Goal: Transaction & Acquisition: Book appointment/travel/reservation

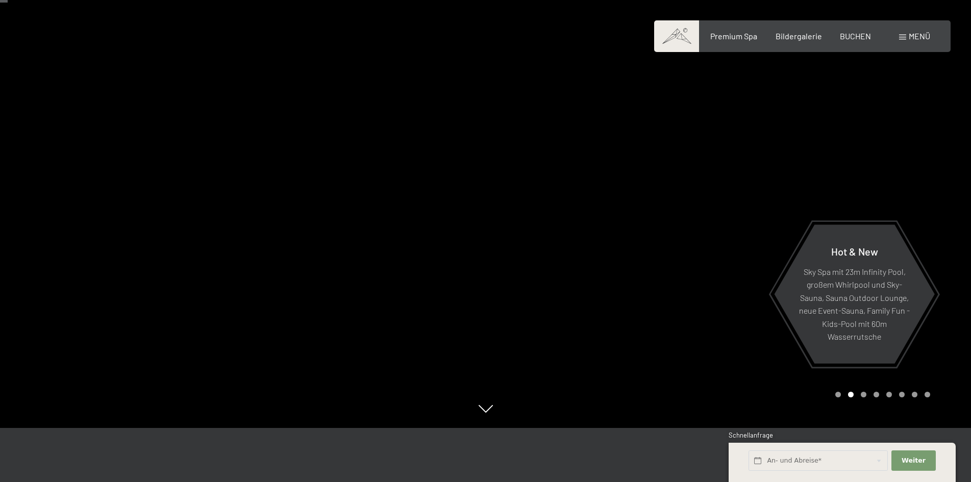
scroll to position [51, 0]
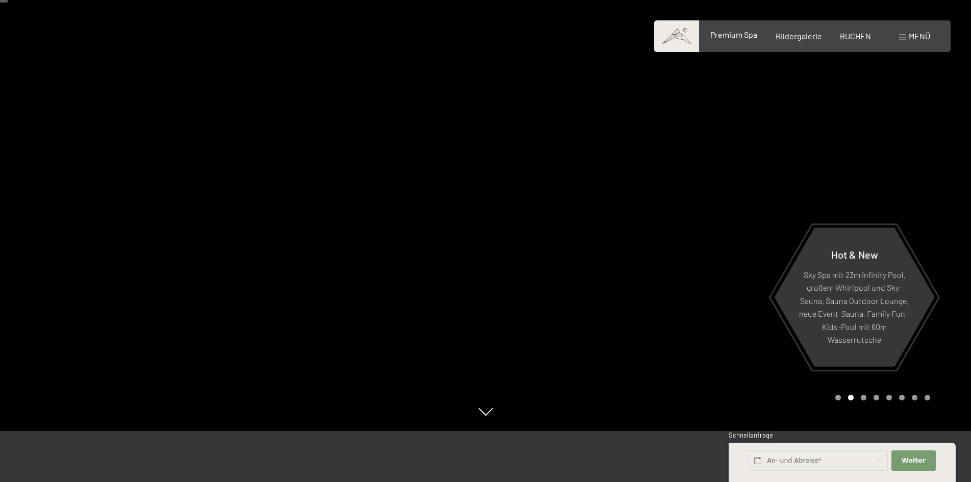
click at [749, 38] on span "Premium Spa" at bounding box center [733, 35] width 47 height 10
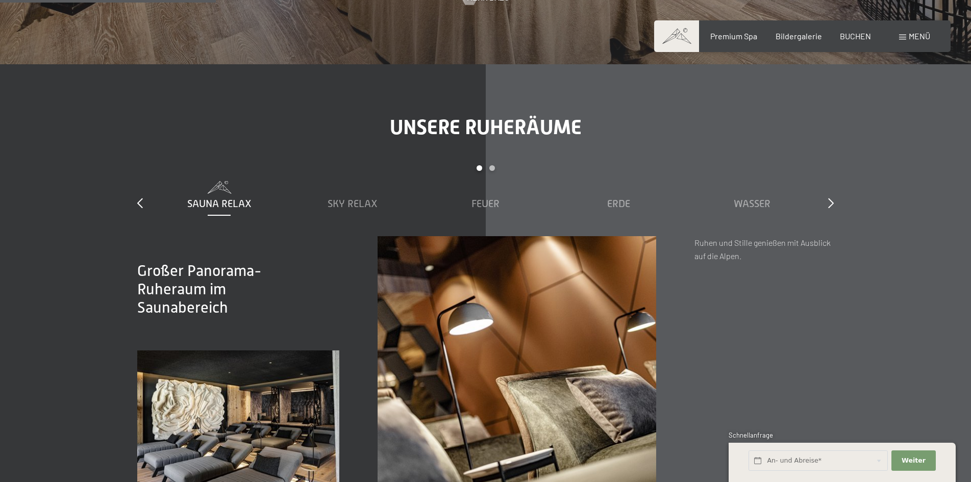
scroll to position [1735, 0]
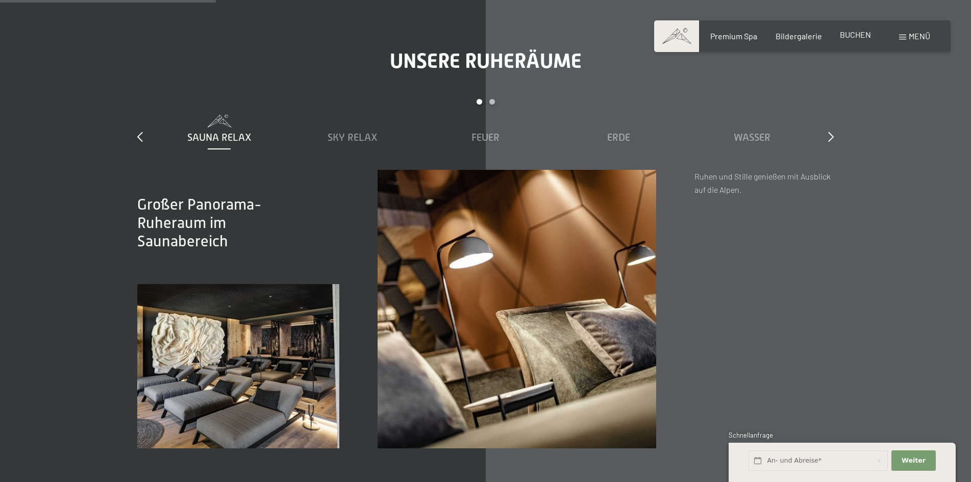
click at [855, 34] on span "BUCHEN" at bounding box center [855, 35] width 31 height 10
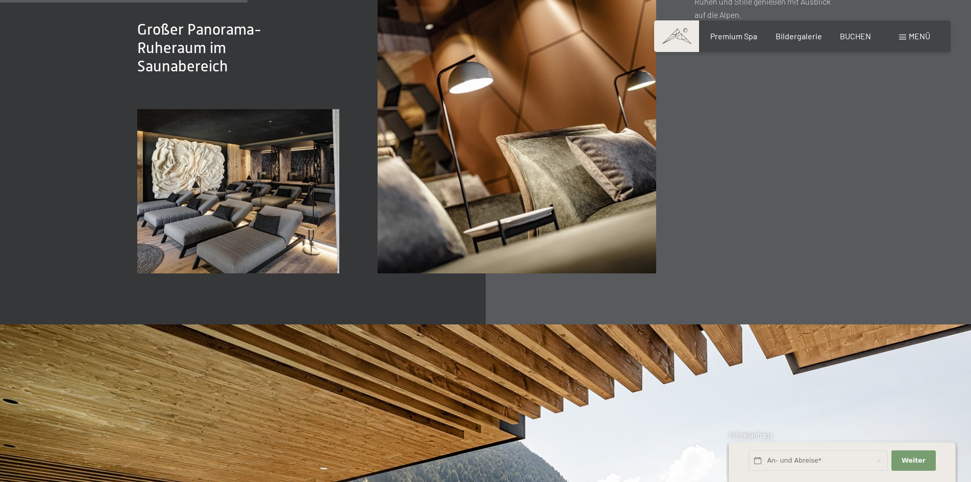
scroll to position [1990, 0]
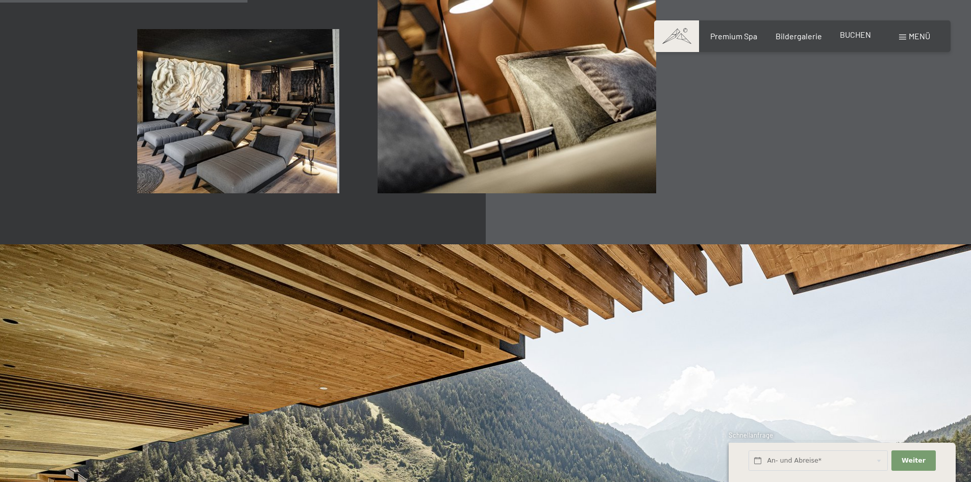
click at [852, 33] on span "BUCHEN" at bounding box center [855, 35] width 31 height 10
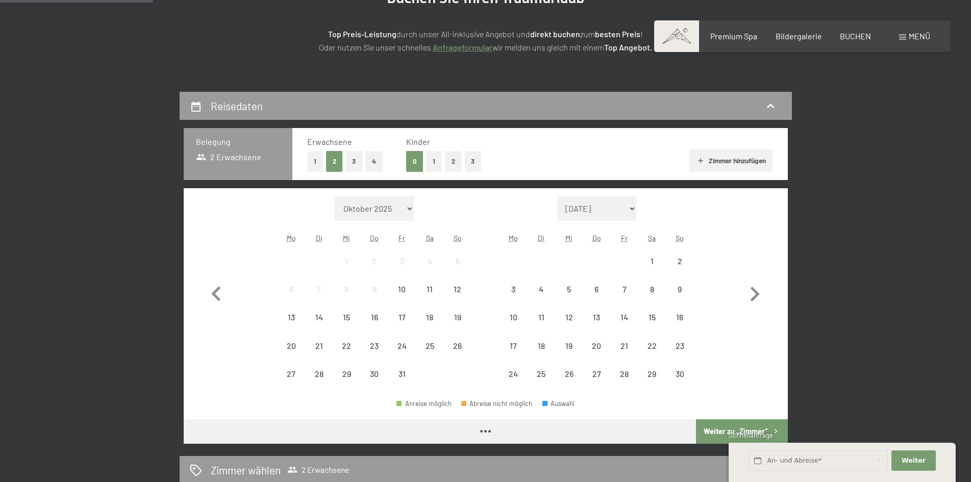
scroll to position [153, 0]
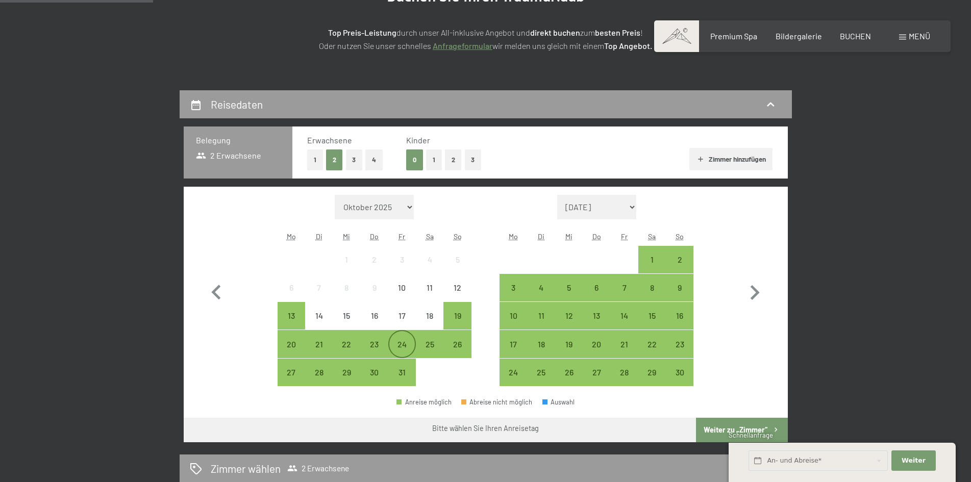
click at [405, 347] on div "24" at bounding box center [402, 353] width 26 height 26
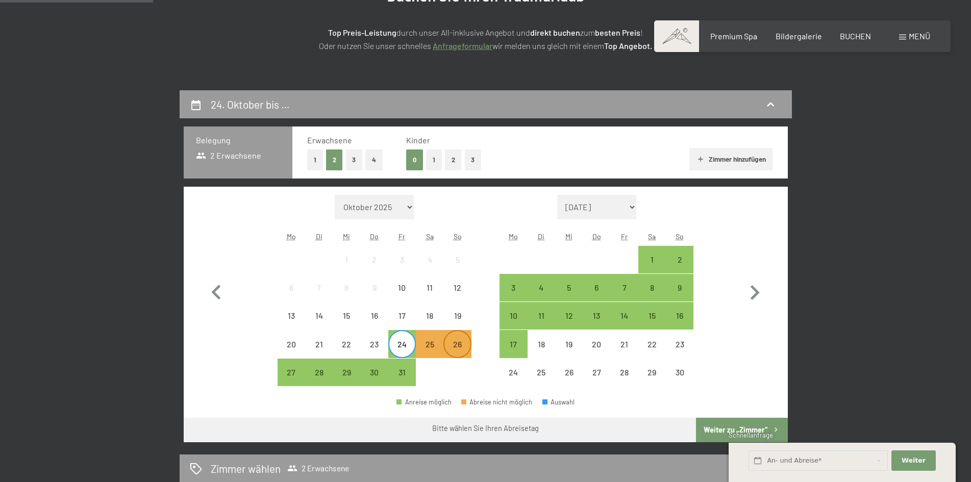
click at [460, 347] on div "26" at bounding box center [457, 353] width 26 height 26
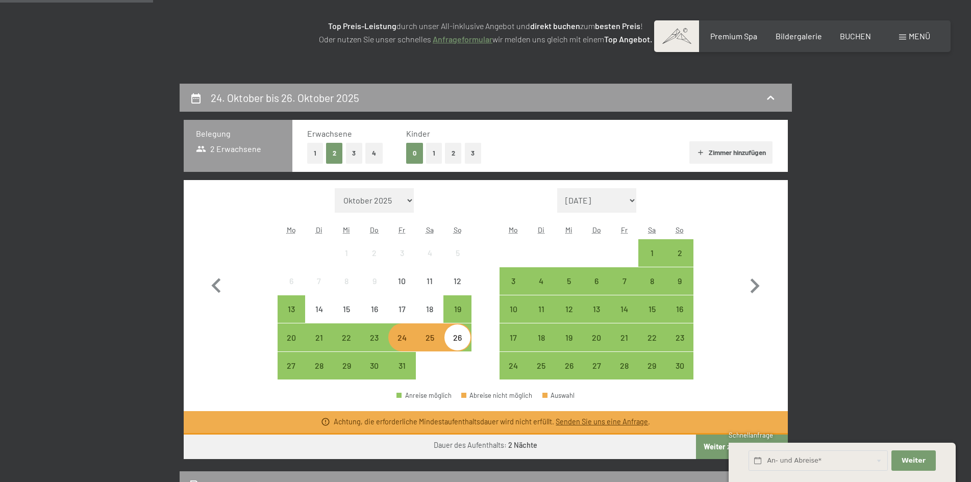
scroll to position [204, 0]
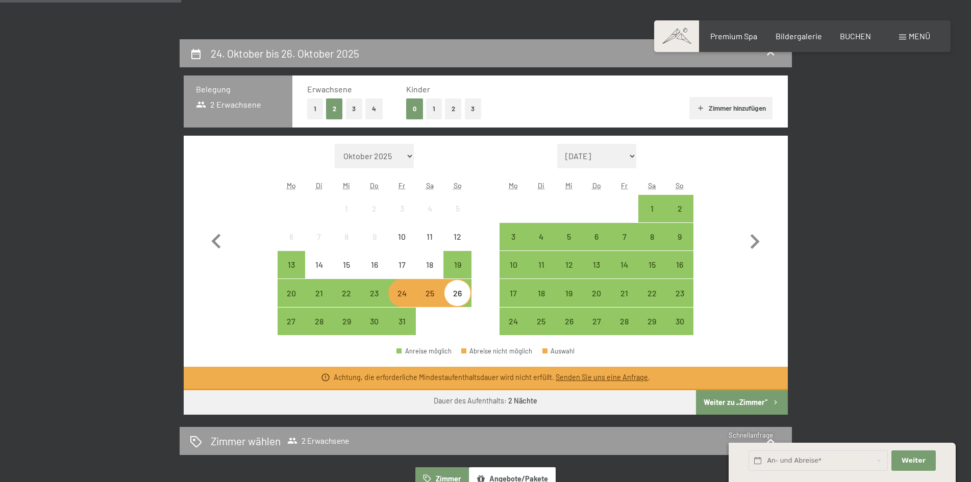
click at [716, 398] on button "Weiter zu „Zimmer“" at bounding box center [741, 402] width 91 height 24
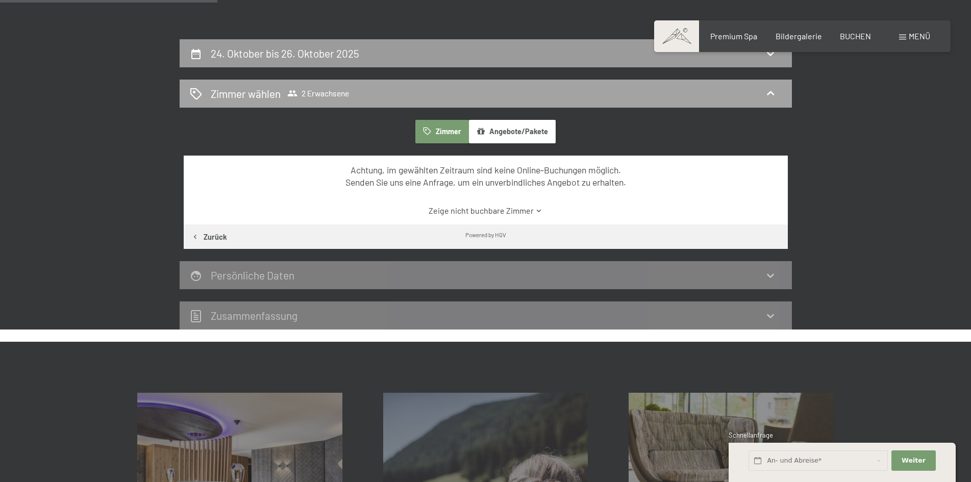
scroll to position [243, 0]
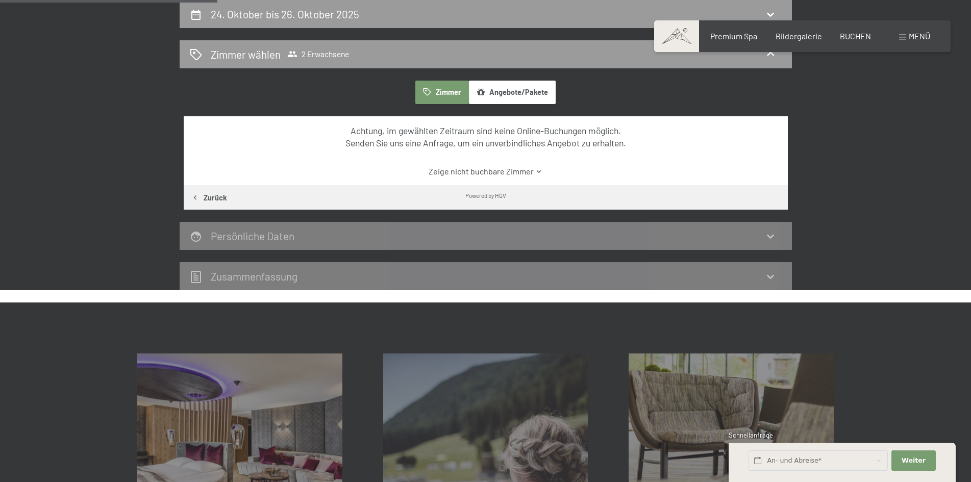
click at [483, 175] on link "Zeige nicht buchbare Zimmer" at bounding box center [486, 171] width 568 height 11
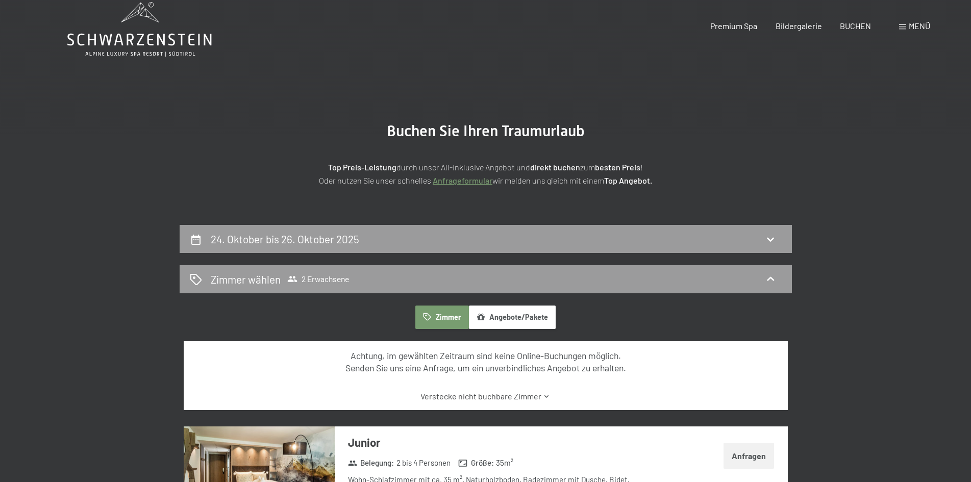
scroll to position [0, 0]
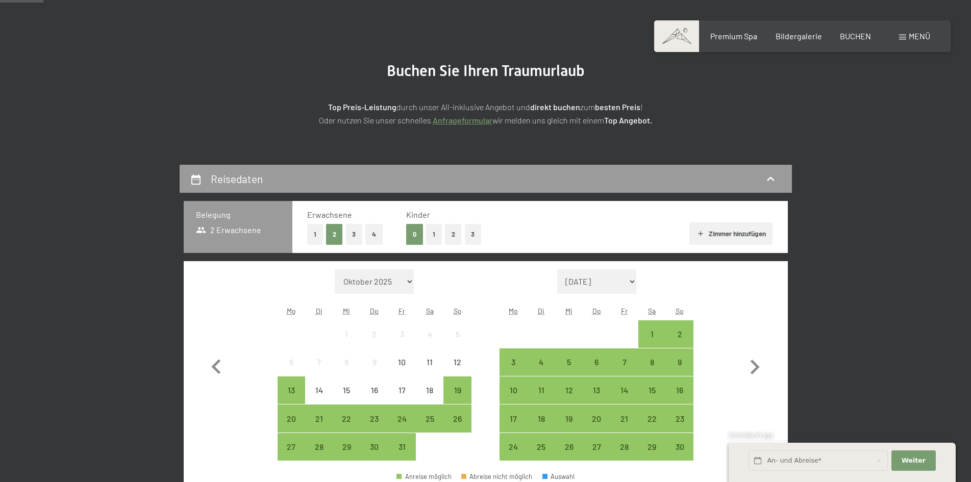
scroll to position [153, 0]
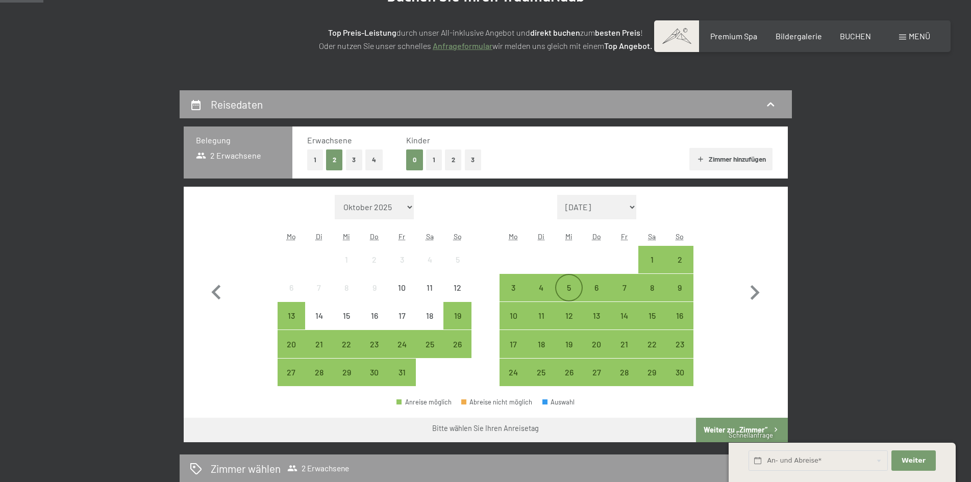
click at [570, 296] on div "5" at bounding box center [569, 297] width 26 height 26
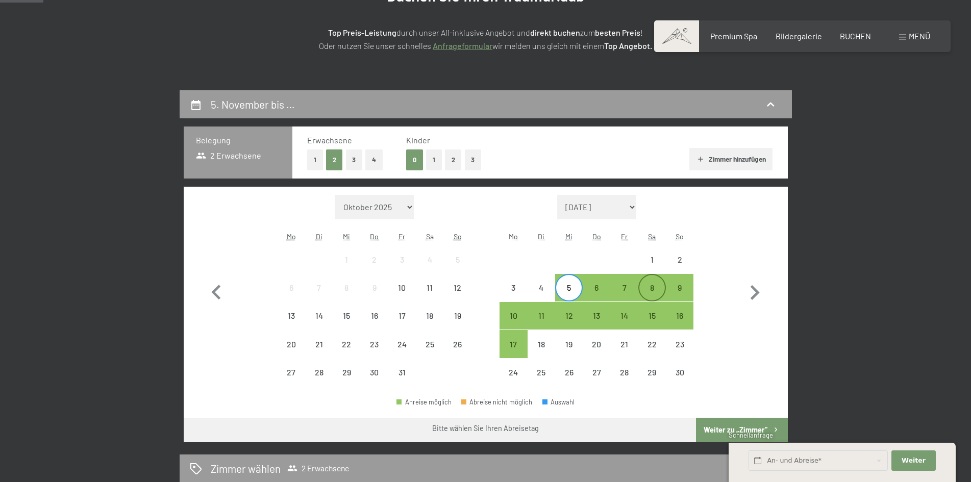
click at [650, 290] on div "8" at bounding box center [652, 297] width 26 height 26
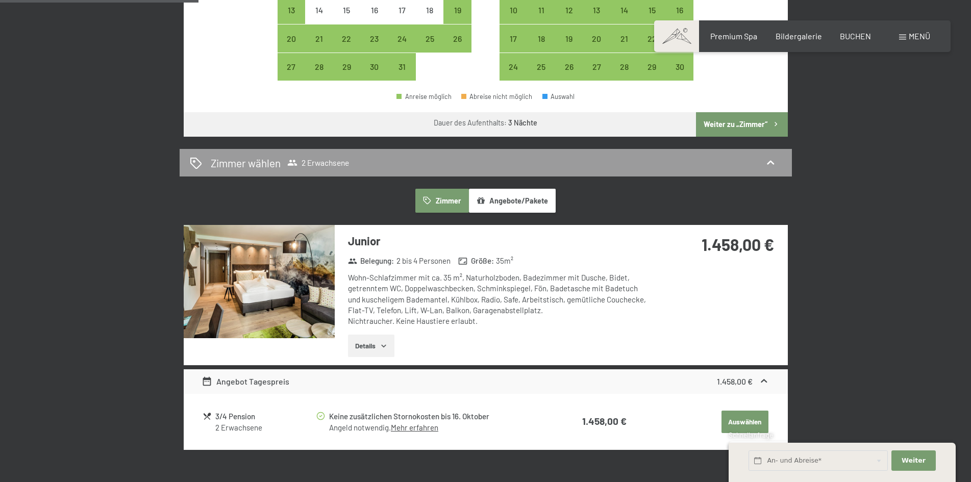
scroll to position [459, 0]
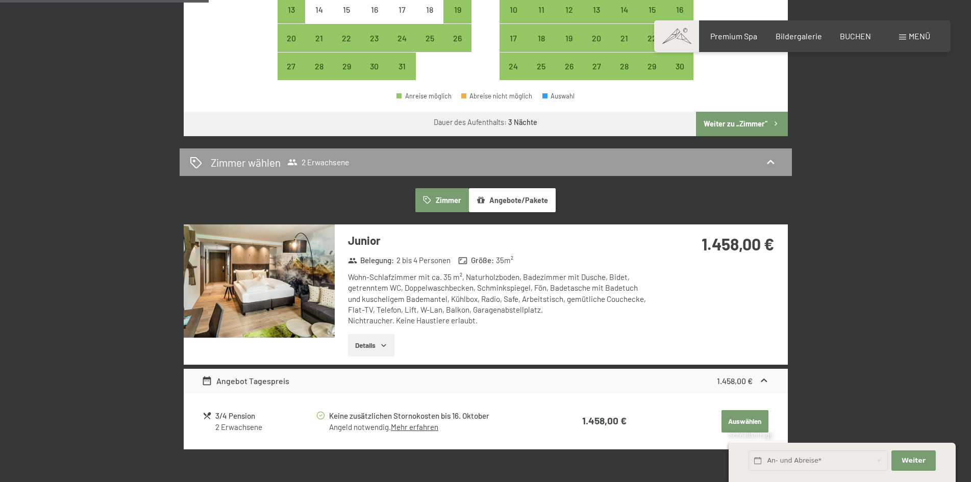
click at [378, 342] on button "Details" at bounding box center [371, 345] width 46 height 22
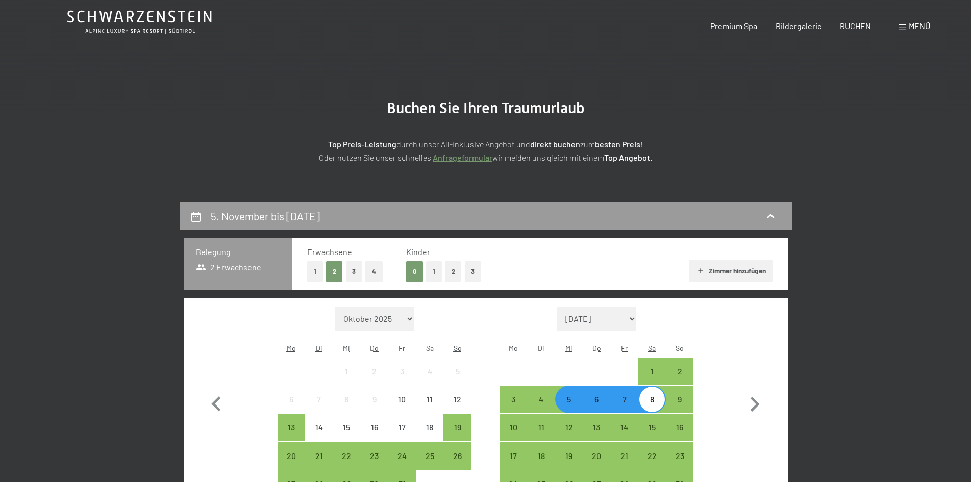
scroll to position [0, 0]
